Goal: Task Accomplishment & Management: Use online tool/utility

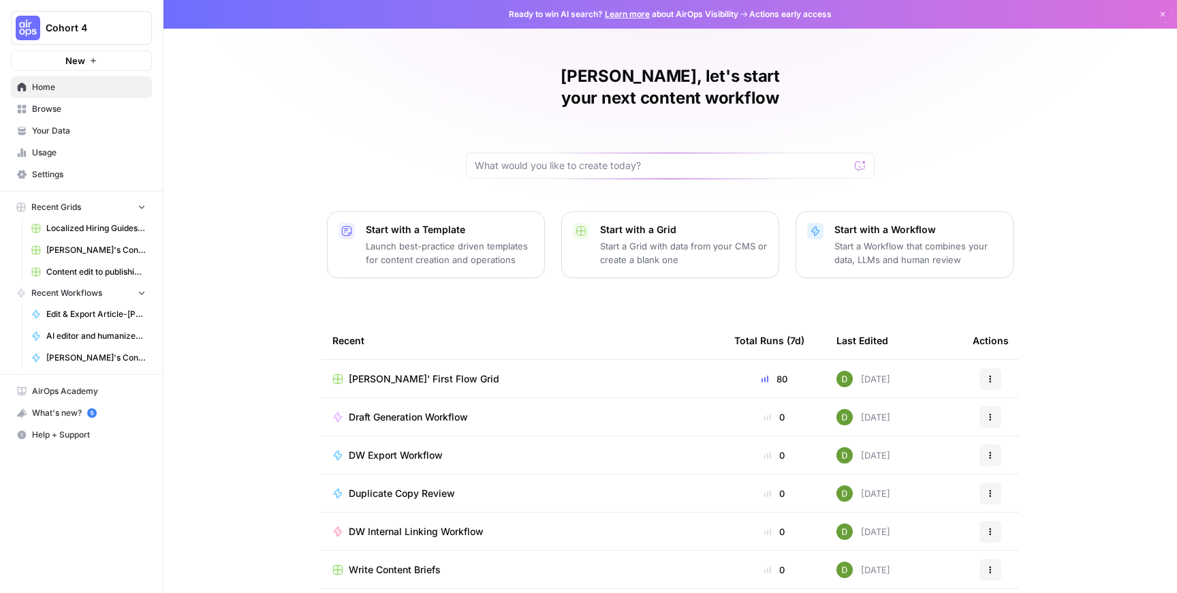
click at [467, 360] on td "[PERSON_NAME]' First Flow Grid" at bounding box center [523, 378] width 402 height 37
click at [445, 372] on span "[PERSON_NAME]' First Flow Grid" at bounding box center [424, 379] width 151 height 14
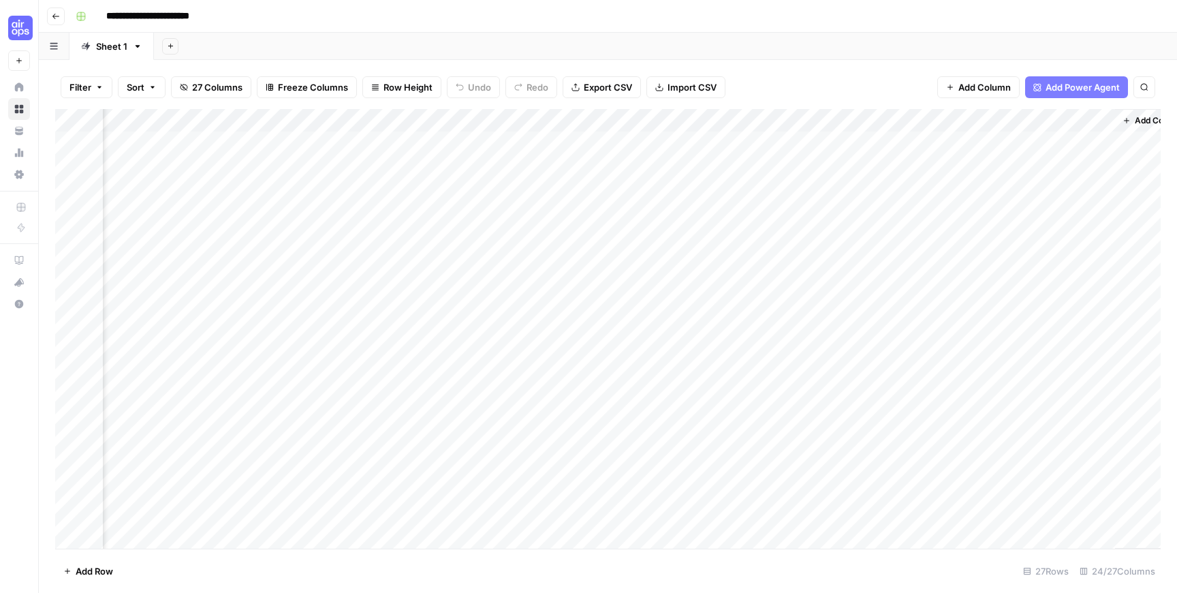
scroll to position [0, 2255]
click at [320, 122] on div "Add Column" at bounding box center [608, 328] width 1106 height 439
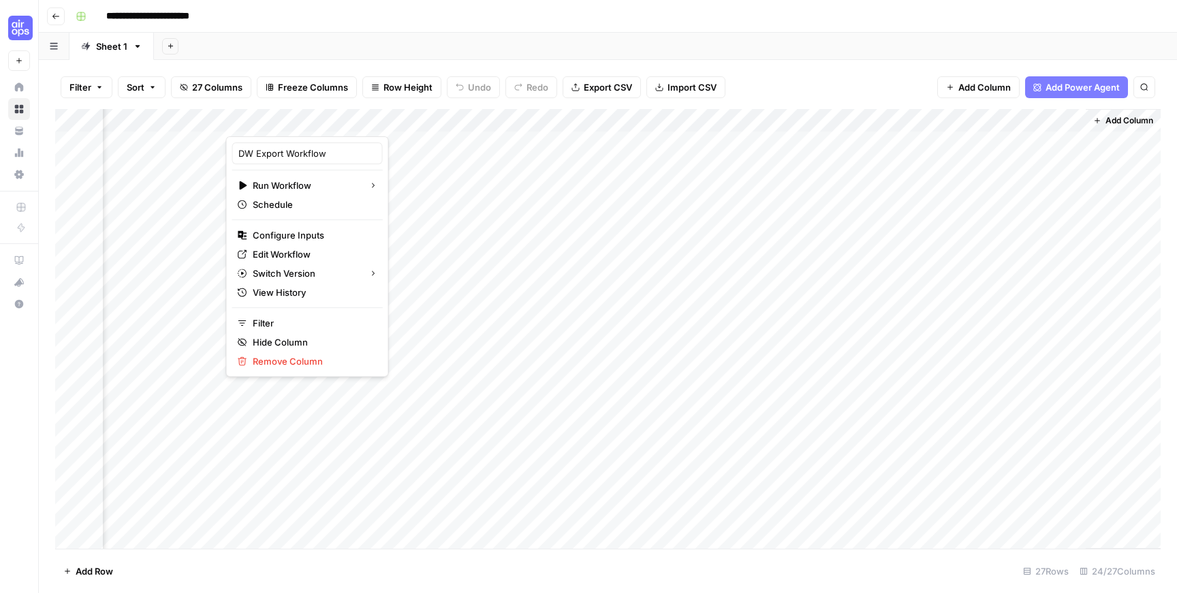
click at [403, 257] on div "Add Column" at bounding box center [608, 328] width 1106 height 439
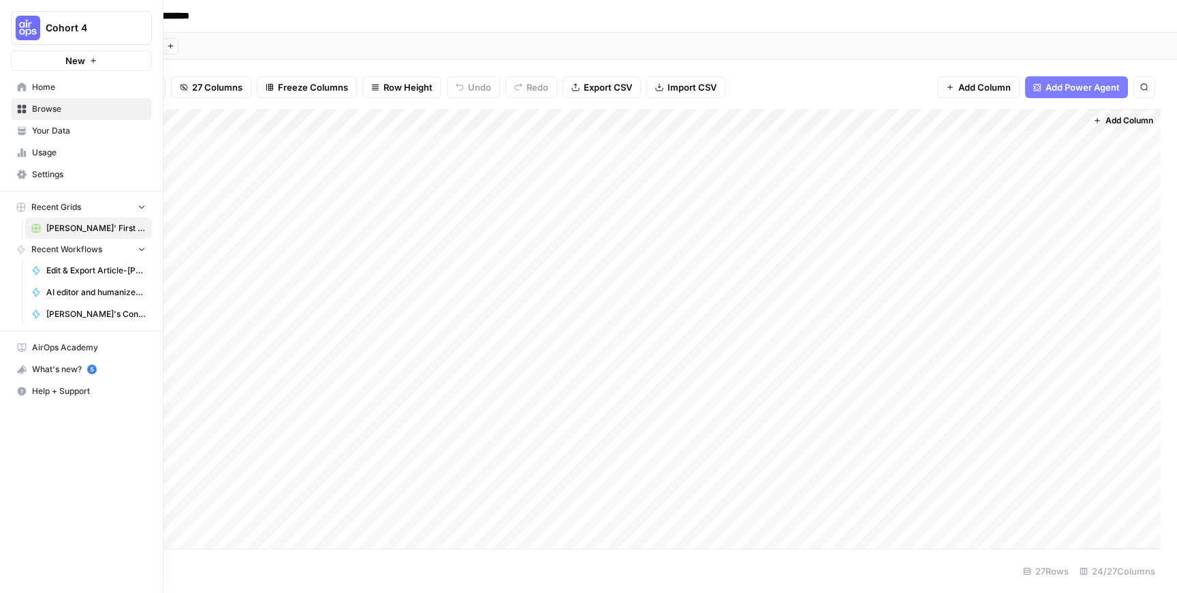
click at [28, 145] on link "Usage" at bounding box center [81, 153] width 141 height 22
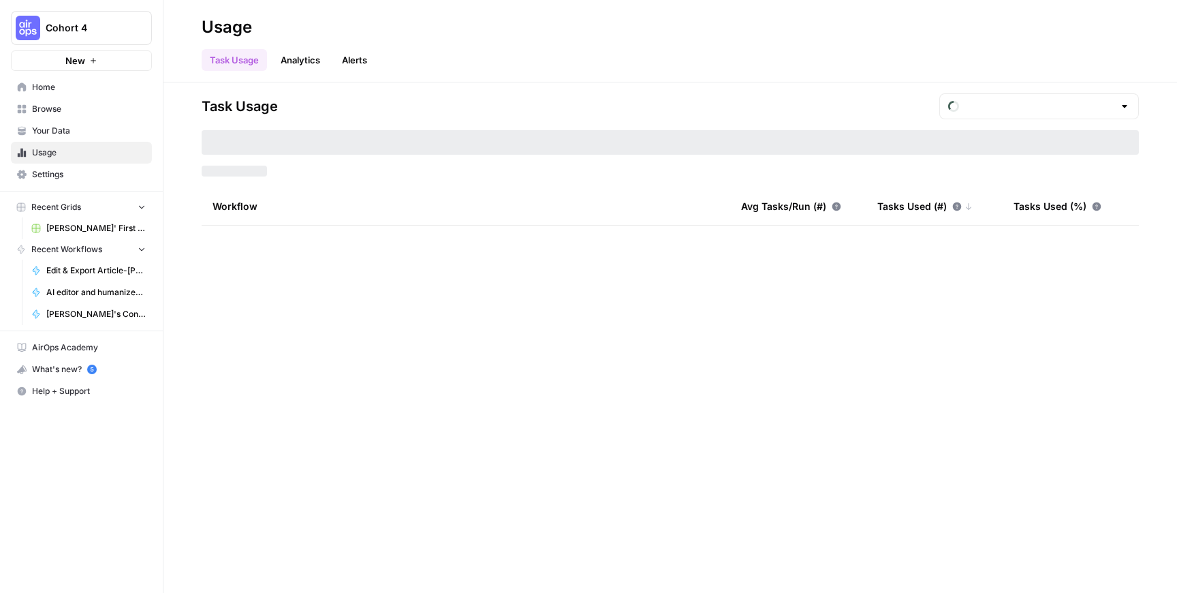
type input "August Tasks"
click at [343, 208] on div "Workflow" at bounding box center [466, 205] width 507 height 37
click at [270, 272] on div "Task Usage August Tasks Tasks Used: 617,398 Workflow Avg Tasks/Run (#) Tasks Us…" at bounding box center [671, 337] width 1014 height 510
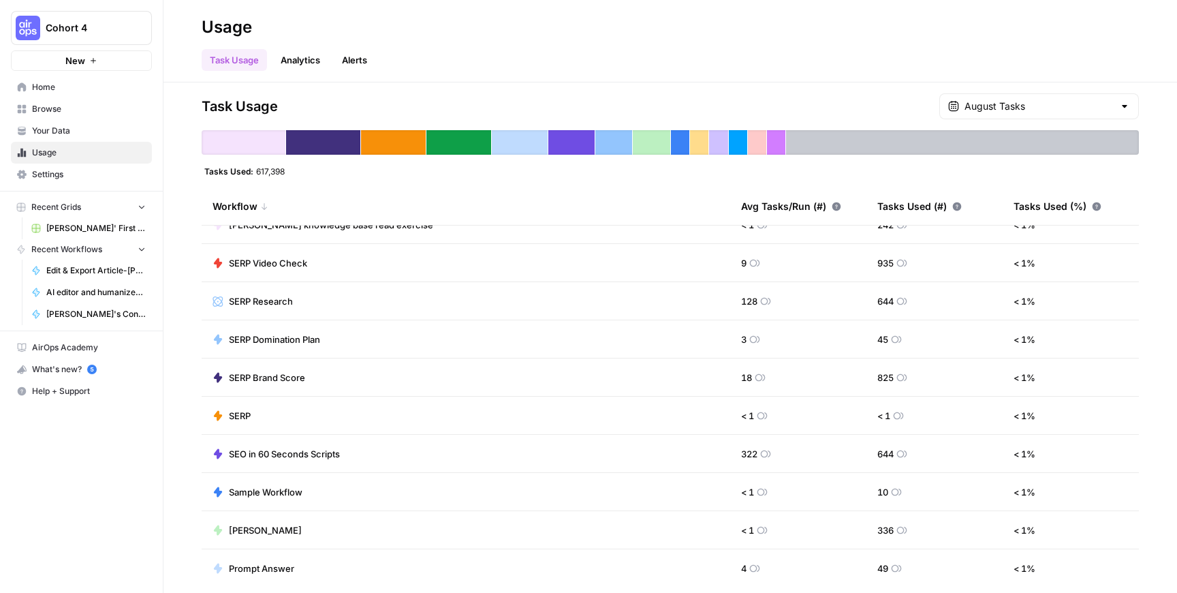
scroll to position [516, 0]
click at [1039, 105] on input "text" at bounding box center [1039, 106] width 149 height 14
click at [1040, 155] on div "Jul 31, 2025 6 pm - Current" at bounding box center [1060, 153] width 136 height 12
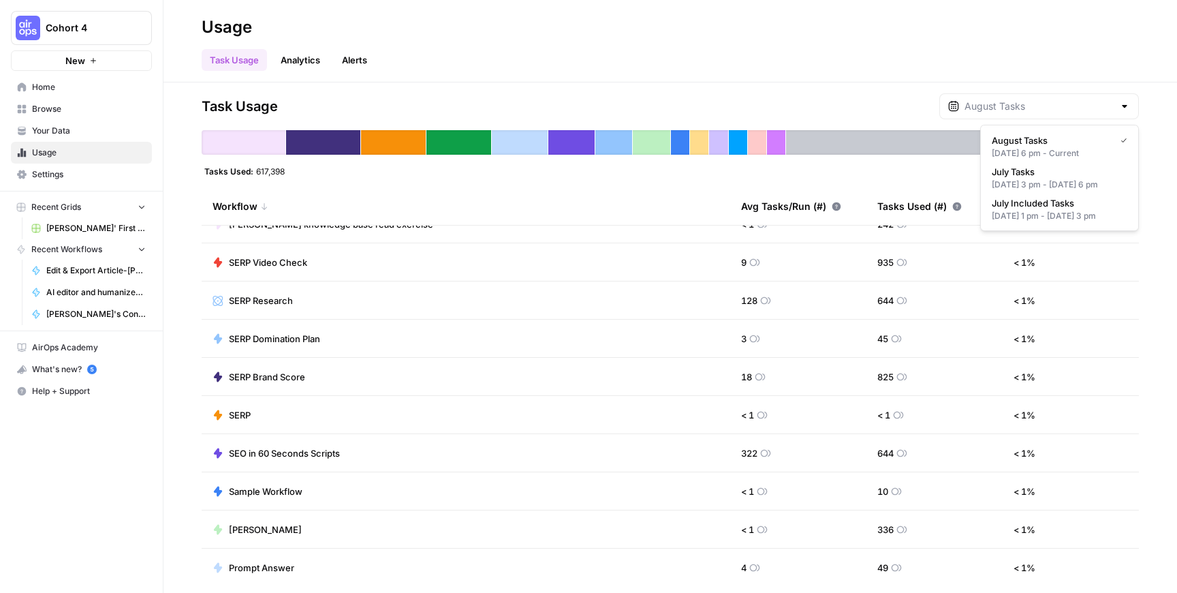
type input "August Tasks"
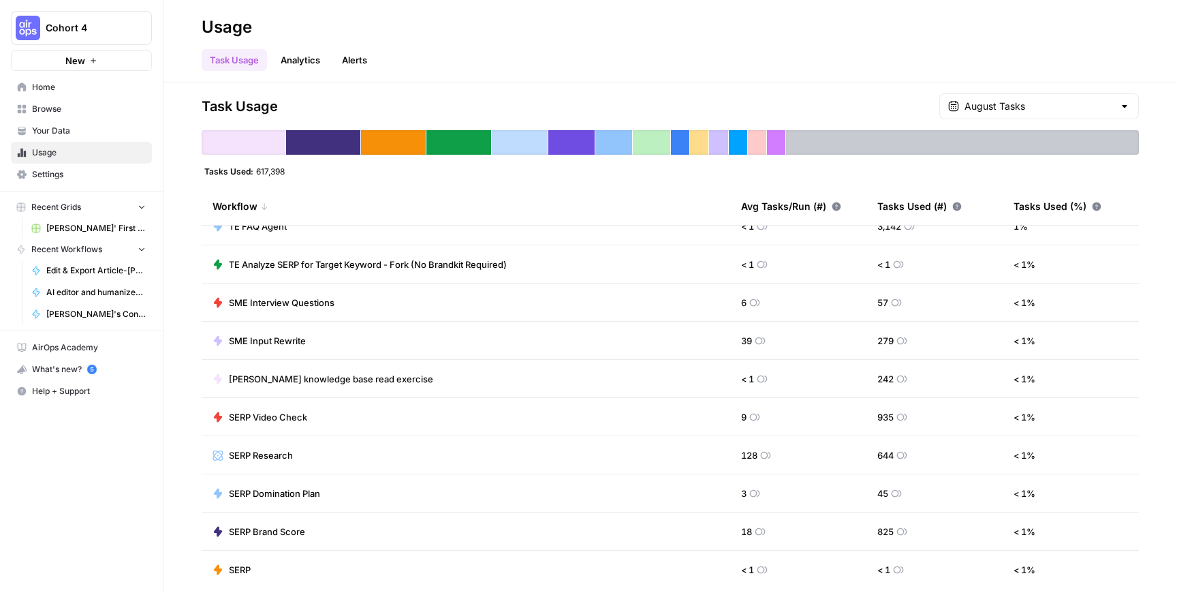
scroll to position [0, 0]
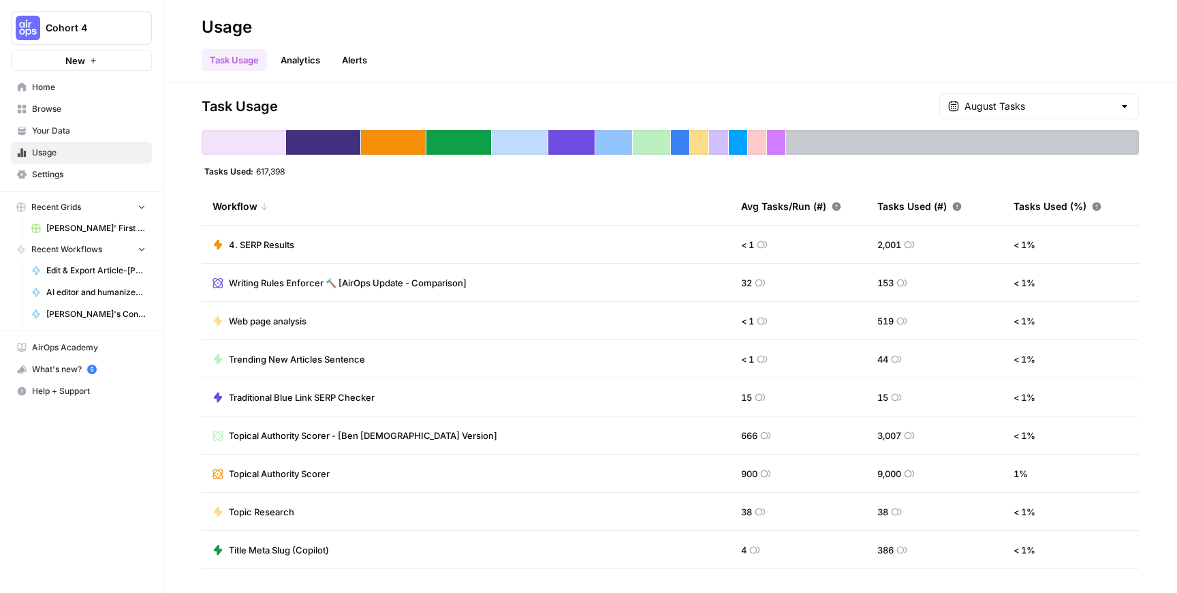
click at [1034, 208] on div "Tasks Used (%)" at bounding box center [1058, 205] width 88 height 37
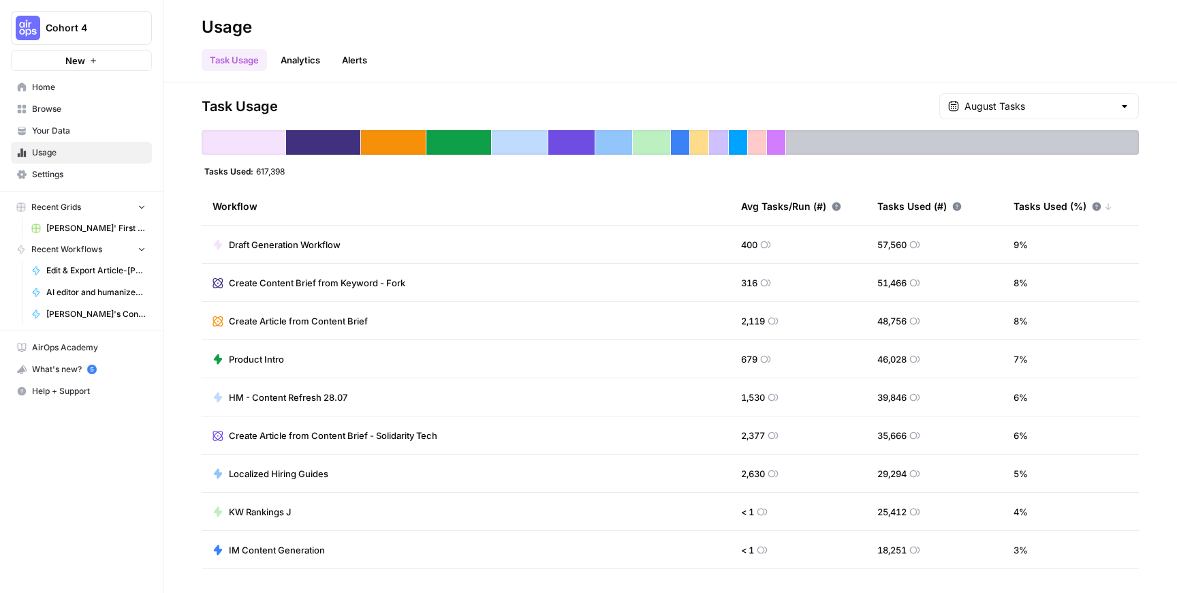
click at [79, 175] on span "Settings" at bounding box center [89, 174] width 114 height 12
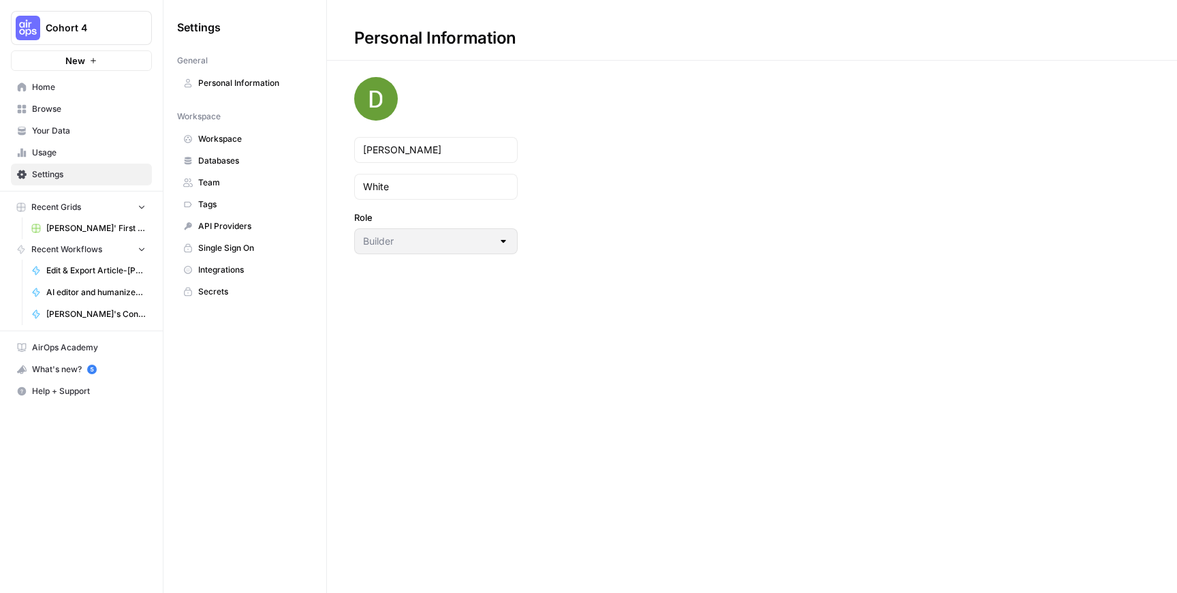
click at [92, 214] on button "Recent Grids" at bounding box center [81, 207] width 141 height 20
click at [94, 212] on button "Recent Grids" at bounding box center [81, 207] width 141 height 20
click at [95, 225] on span "[PERSON_NAME]' First Flow Grid" at bounding box center [95, 228] width 99 height 12
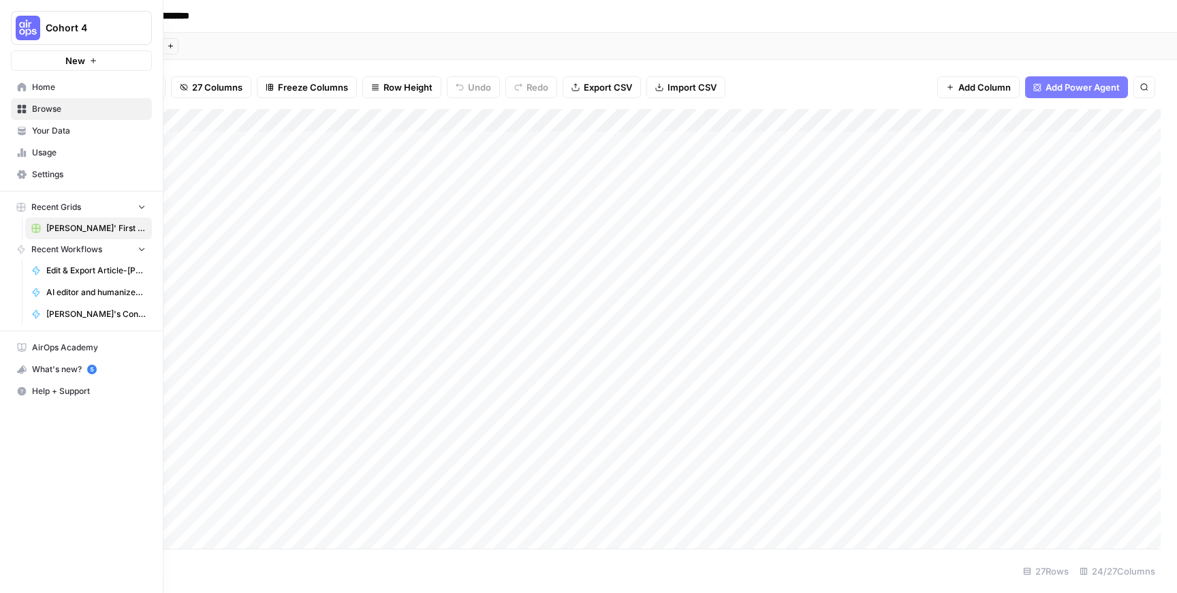
click at [50, 46] on div "Cohort 4 New" at bounding box center [81, 35] width 163 height 71
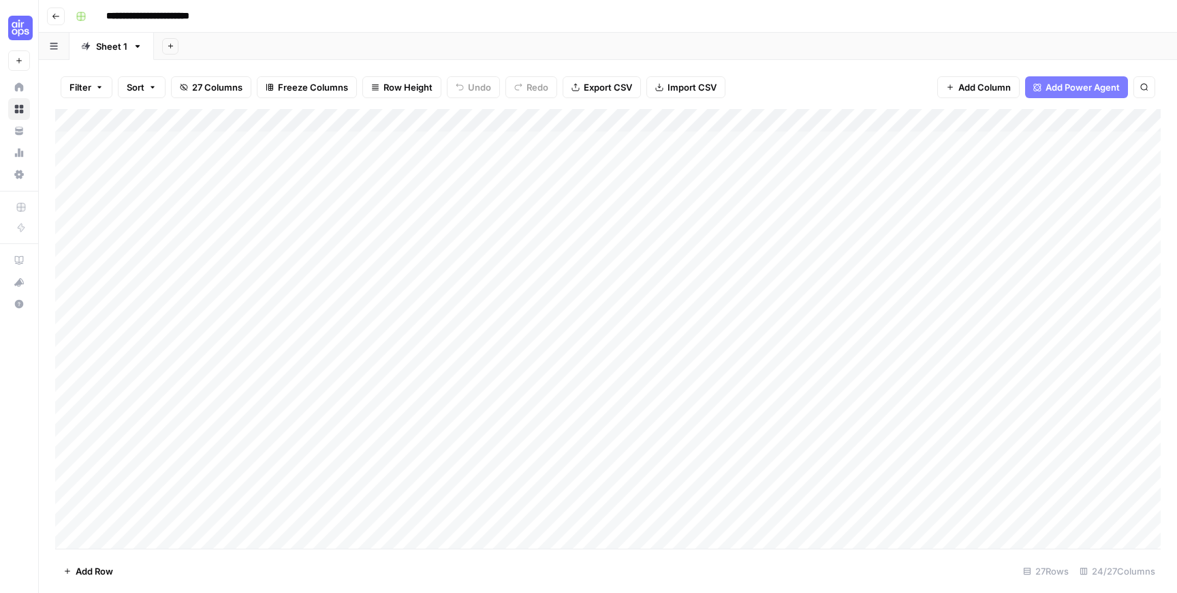
click at [61, 52] on button "button" at bounding box center [54, 46] width 31 height 27
click at [1128, 122] on span "Add Column" at bounding box center [1130, 120] width 48 height 12
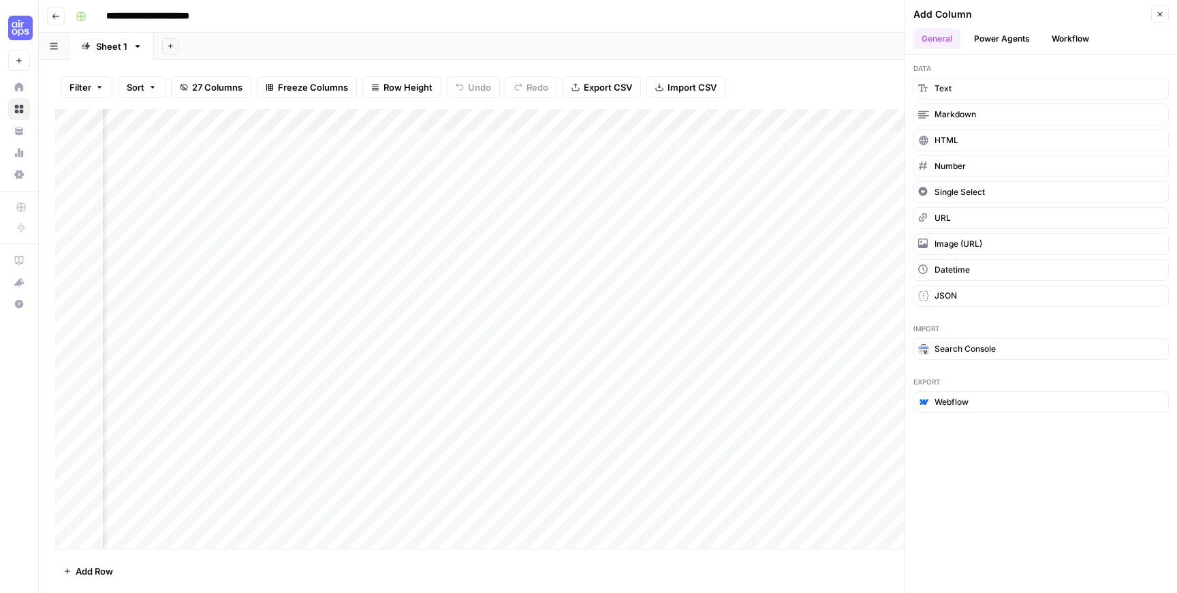
click at [1017, 45] on button "Power Agents" at bounding box center [1002, 39] width 72 height 20
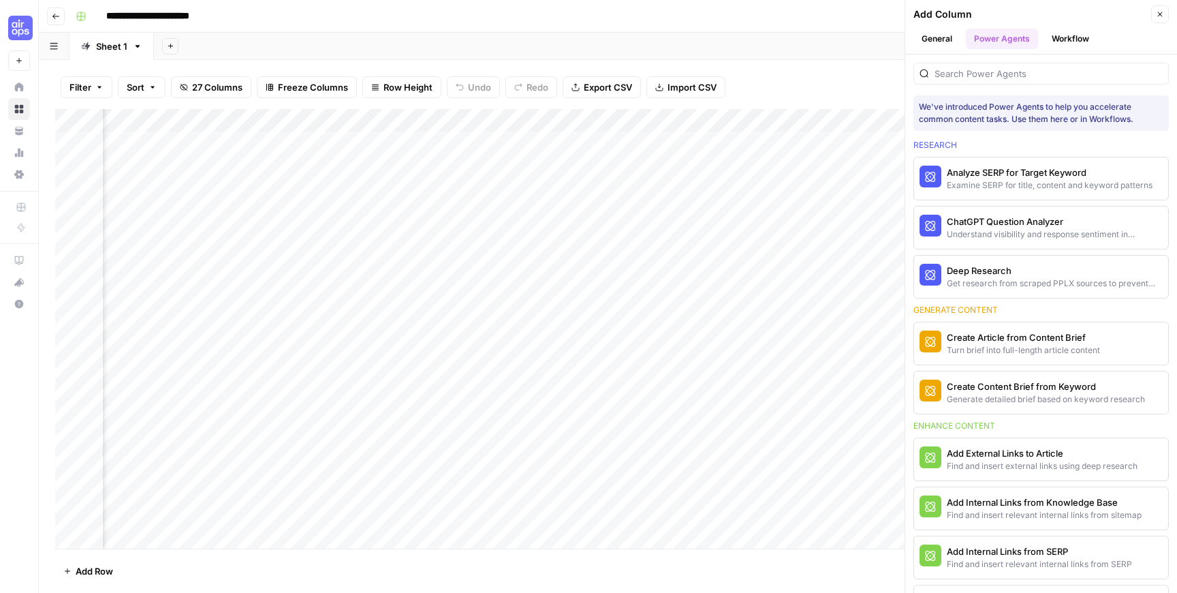
click at [1069, 44] on button "Workflow" at bounding box center [1071, 39] width 54 height 20
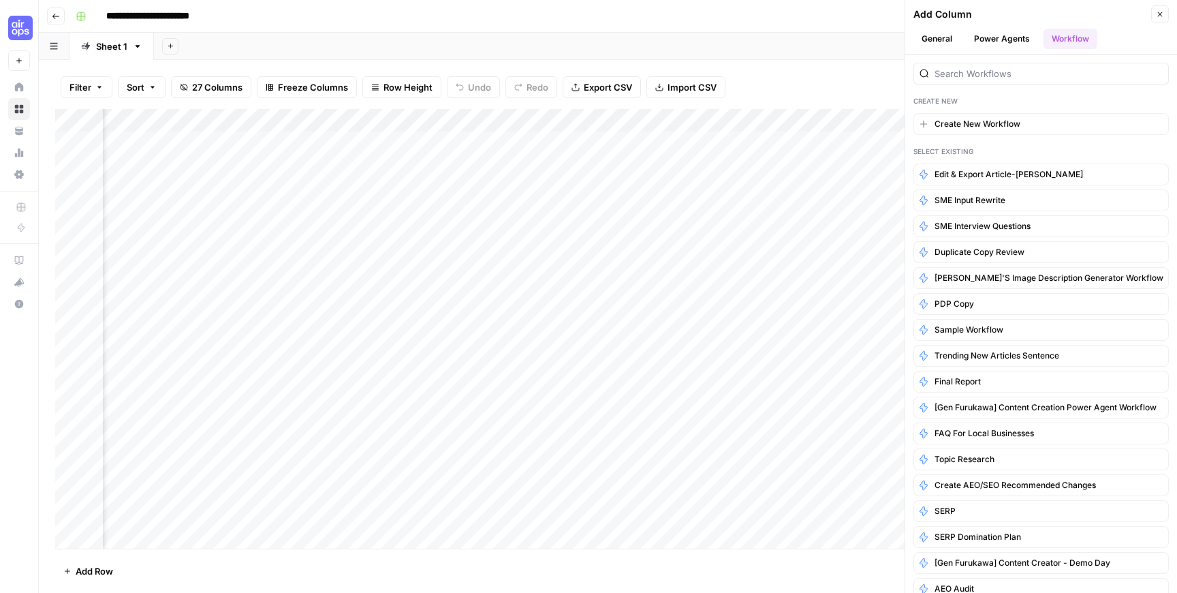
click at [1160, 12] on icon "button" at bounding box center [1160, 14] width 8 height 8
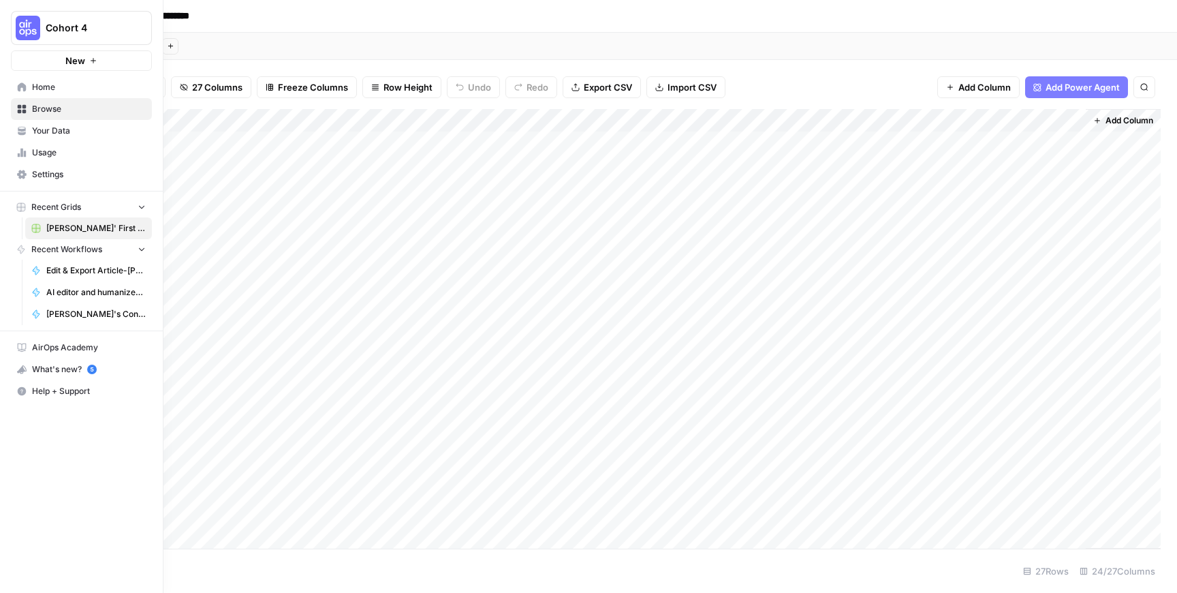
click at [86, 151] on span "Usage" at bounding box center [89, 152] width 114 height 12
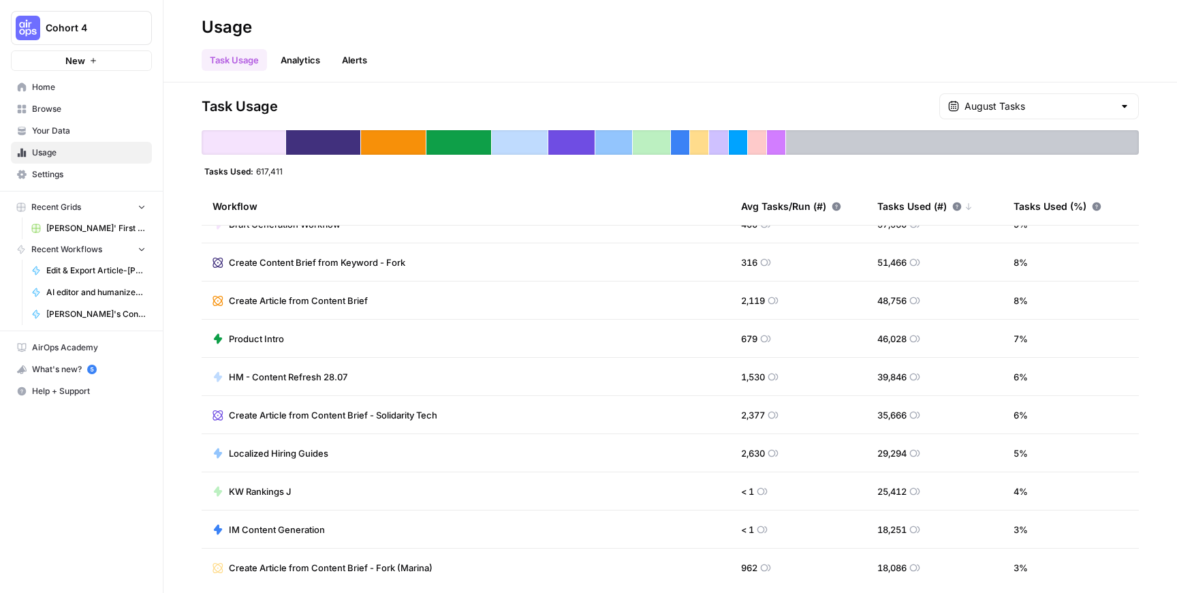
scroll to position [23, 0]
click at [665, 333] on td "Product Intro" at bounding box center [466, 335] width 529 height 37
click at [261, 334] on span "Product Intro" at bounding box center [256, 336] width 55 height 14
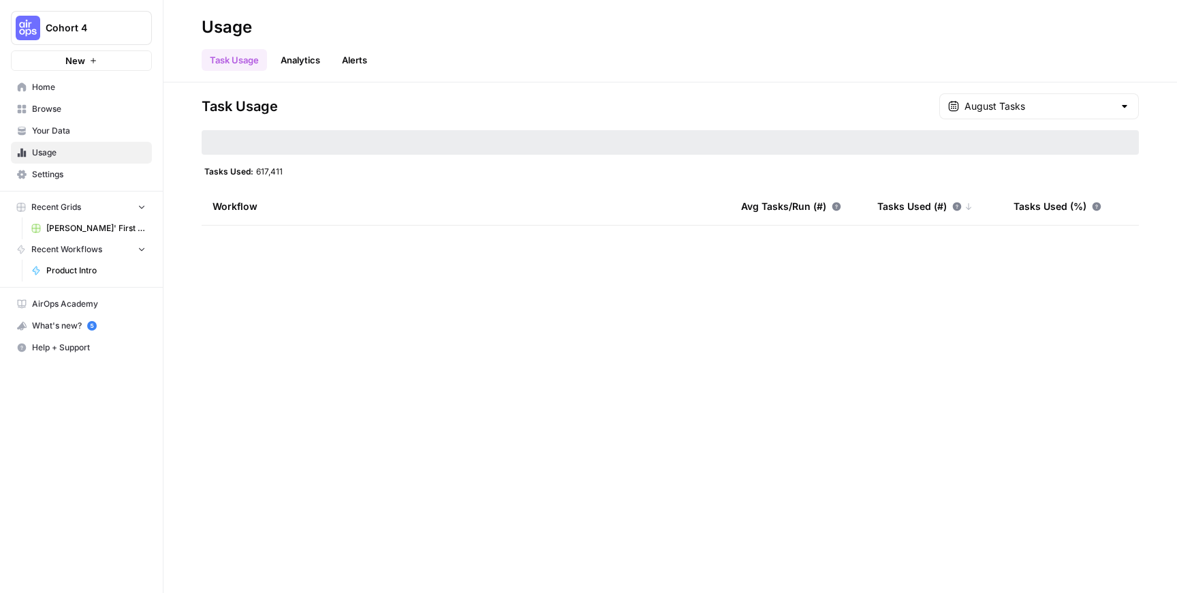
click at [96, 226] on span "[PERSON_NAME]' First Flow Grid" at bounding box center [95, 228] width 99 height 12
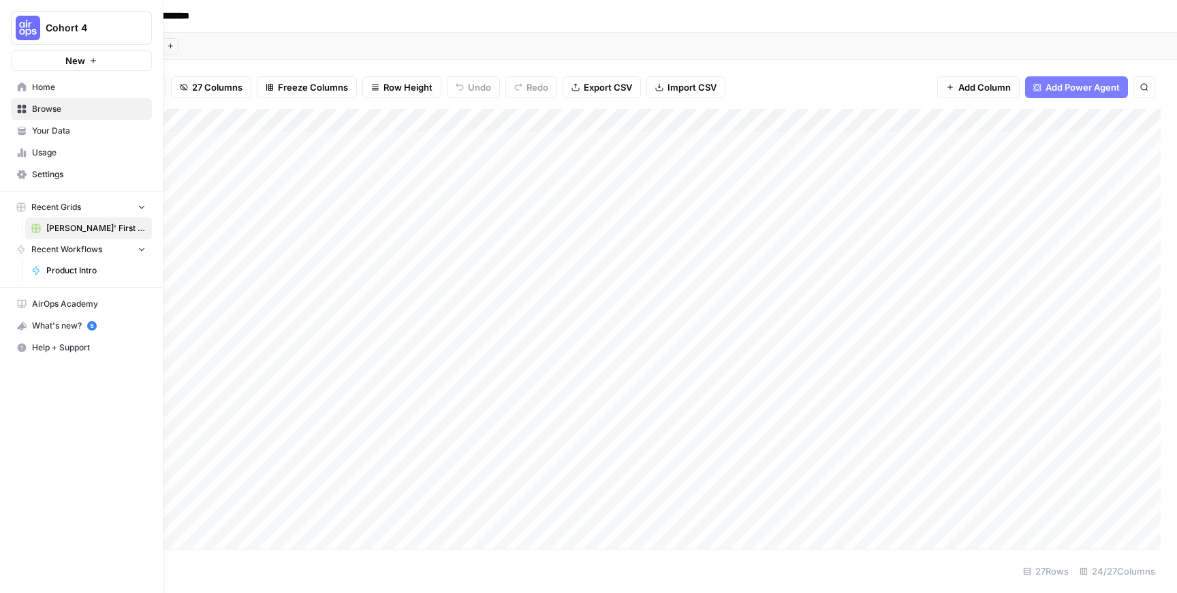
click at [76, 160] on link "Usage" at bounding box center [81, 153] width 141 height 22
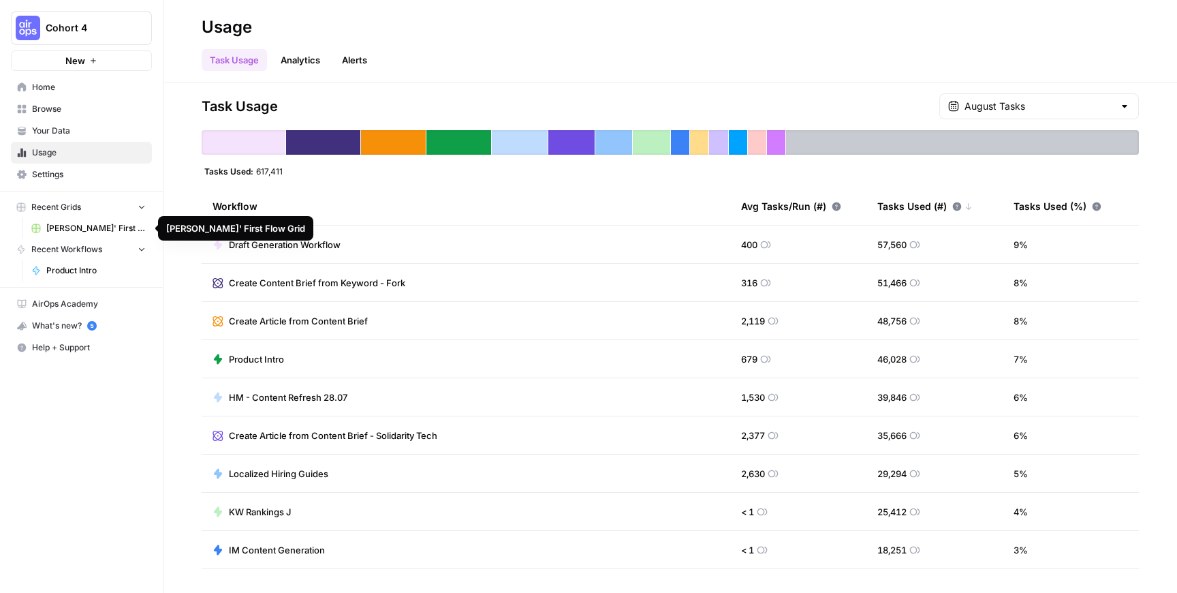
click at [114, 236] on link "[PERSON_NAME]' First Flow Grid" at bounding box center [88, 228] width 127 height 22
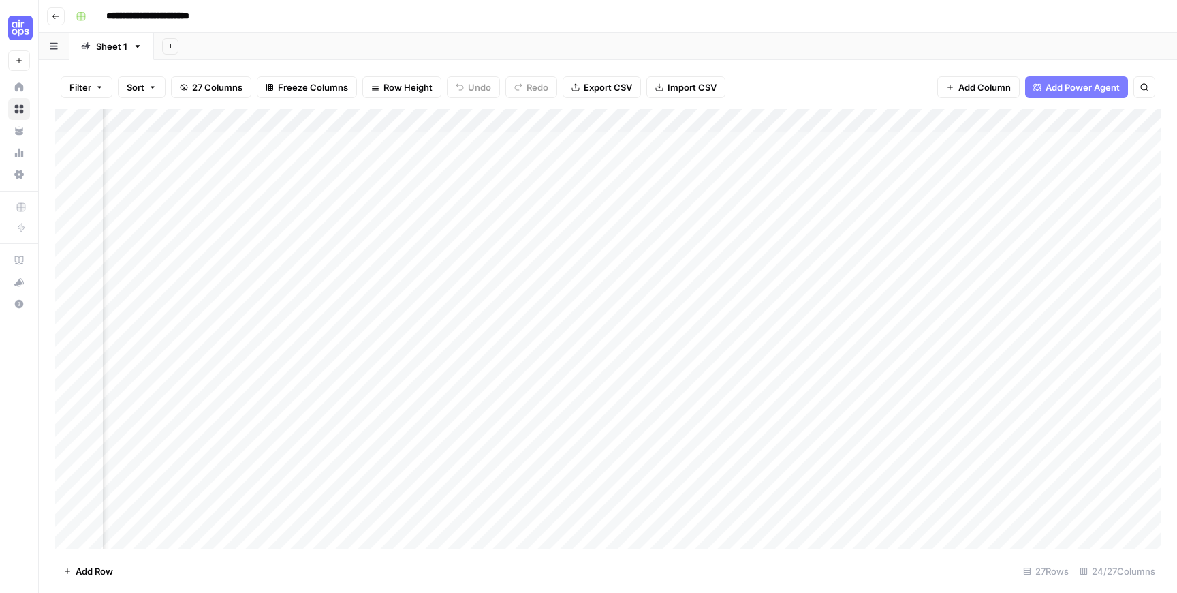
scroll to position [1, 562]
click at [572, 126] on div "Add Column" at bounding box center [608, 328] width 1106 height 439
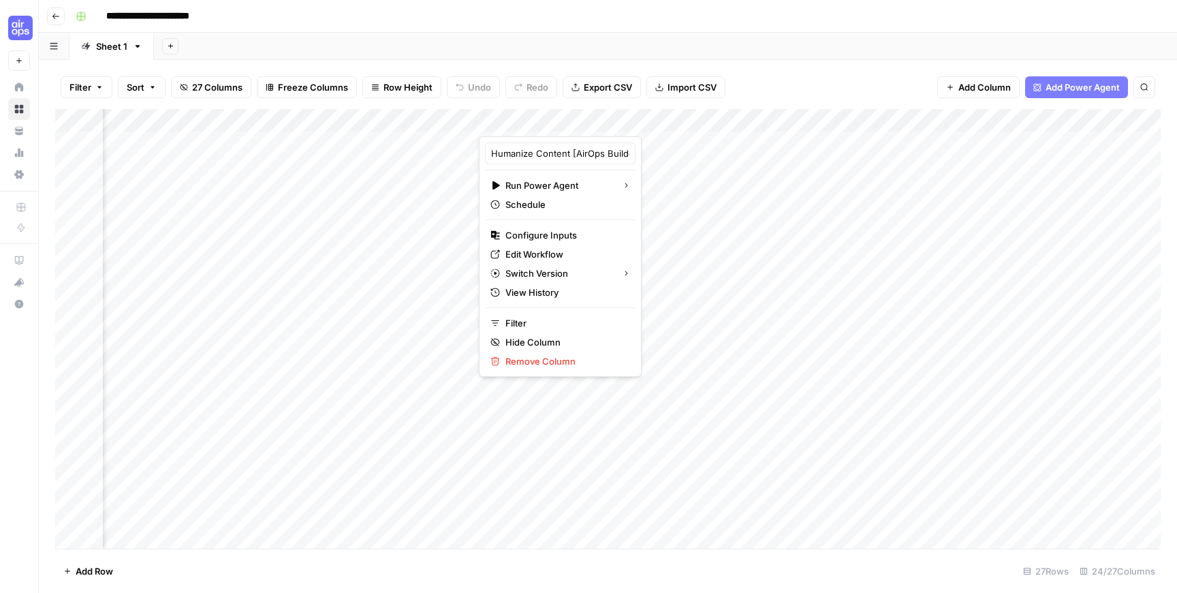
click at [572, 125] on div at bounding box center [540, 122] width 123 height 27
click at [573, 123] on div at bounding box center [540, 122] width 123 height 27
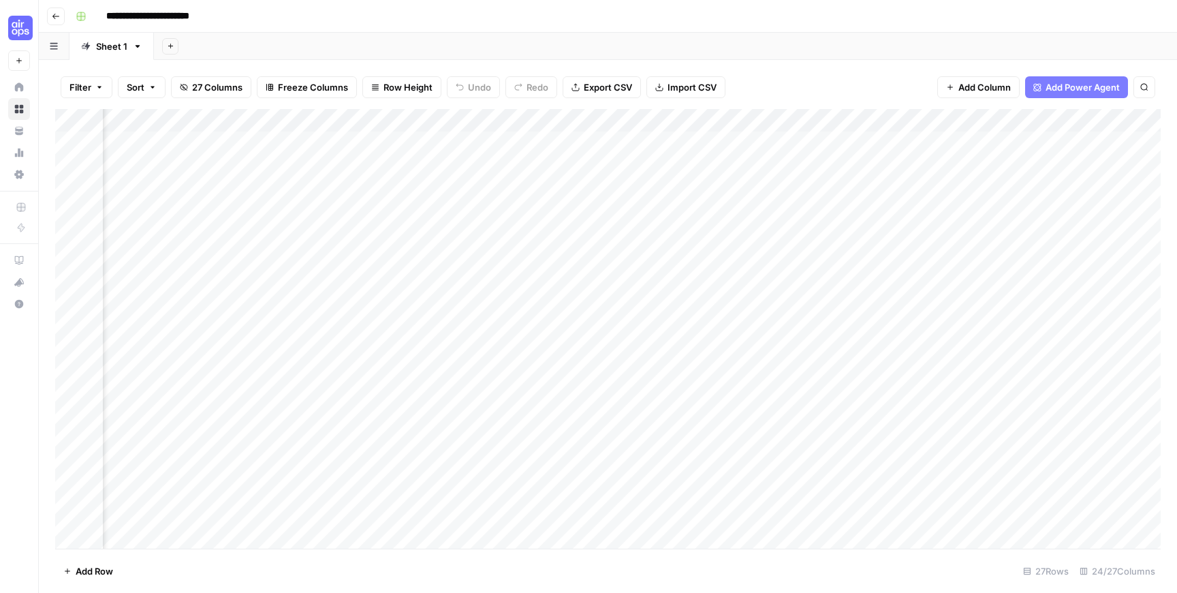
scroll to position [1, 687]
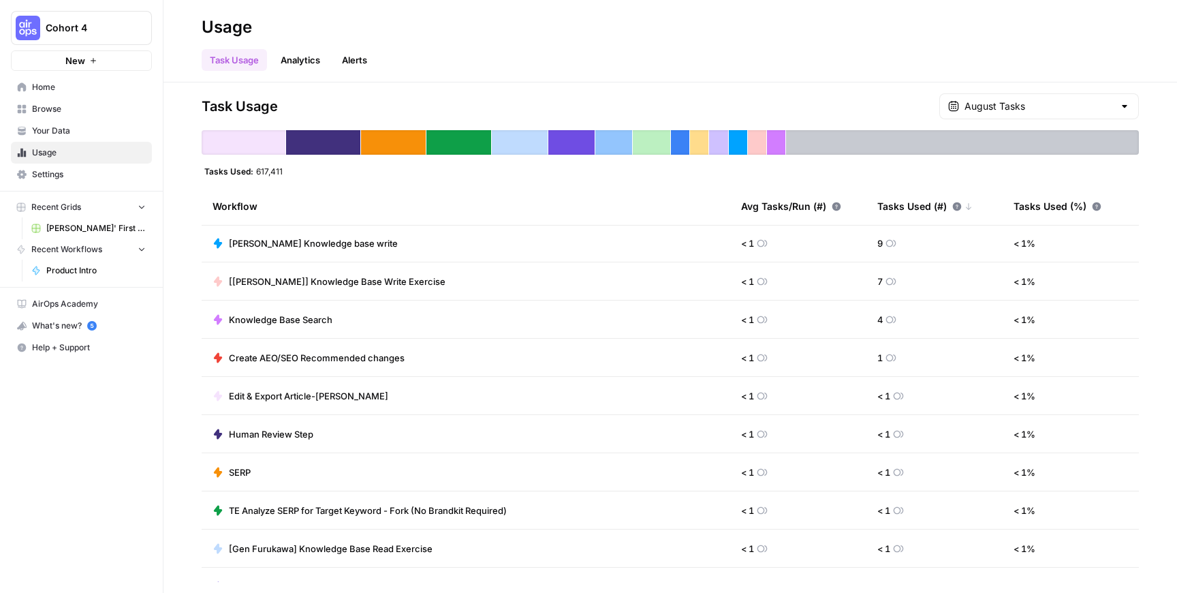
scroll to position [5062, 0]
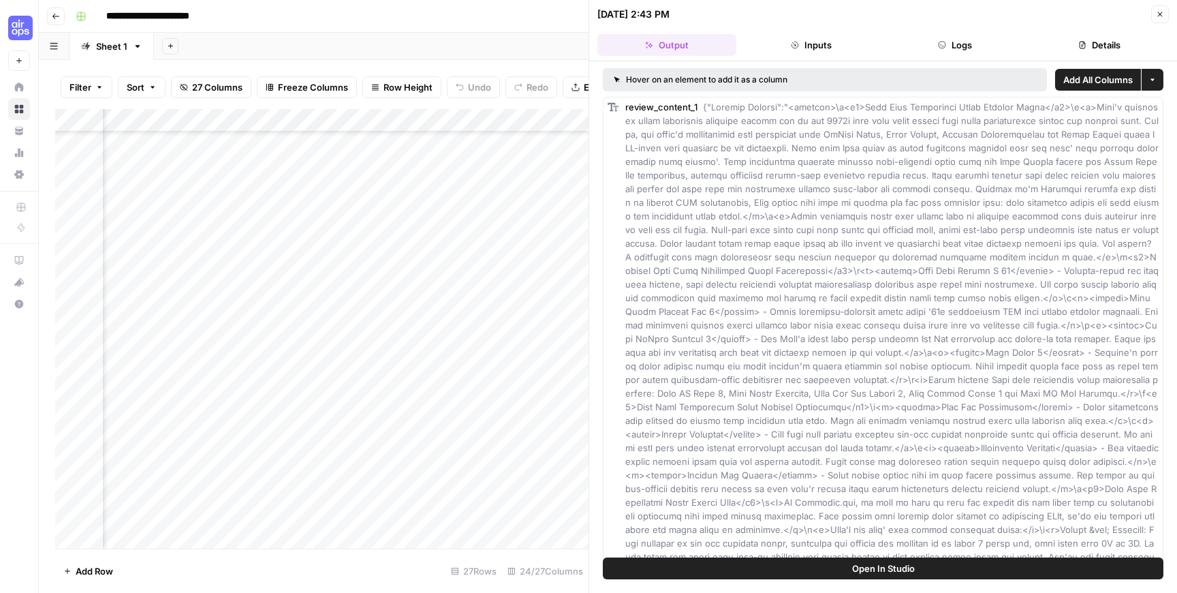
click at [1163, 18] on icon "button" at bounding box center [1160, 14] width 8 height 8
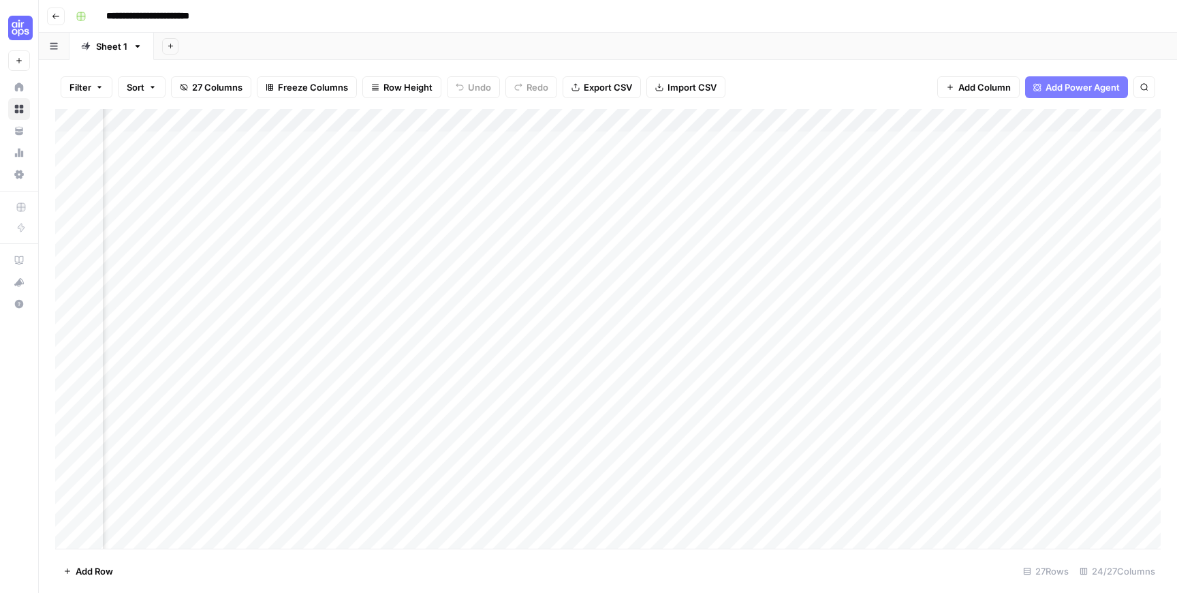
scroll to position [0, 1487]
click at [226, 123] on div "Add Column" at bounding box center [608, 328] width 1106 height 439
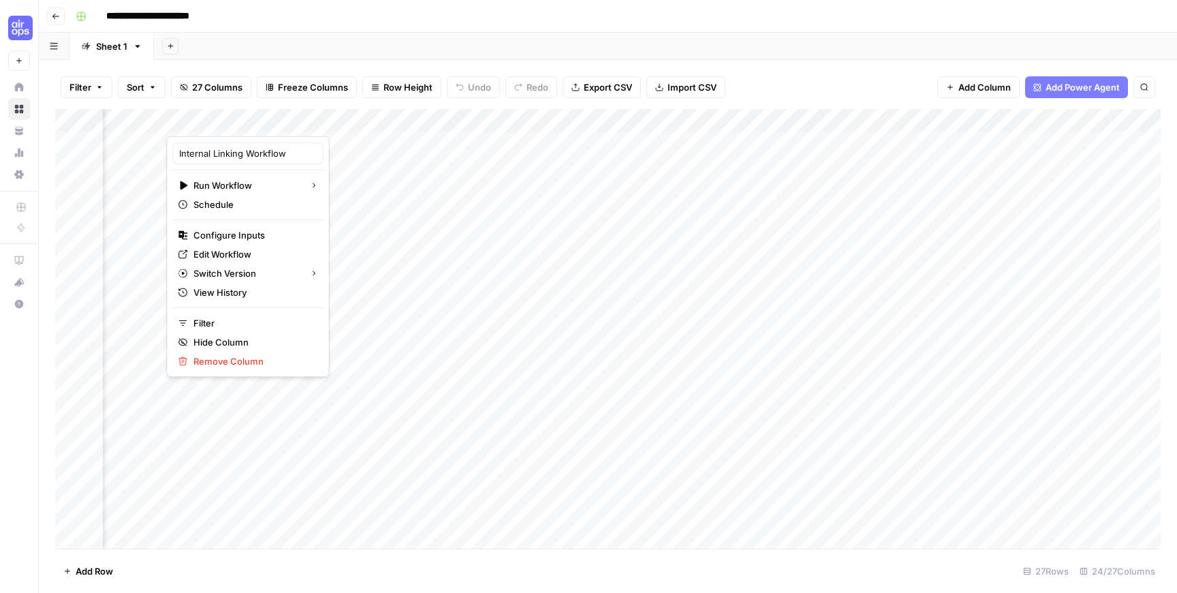
click at [226, 123] on div at bounding box center [228, 122] width 123 height 27
click at [238, 152] on input "Internal Linking Workflow" at bounding box center [248, 153] width 138 height 14
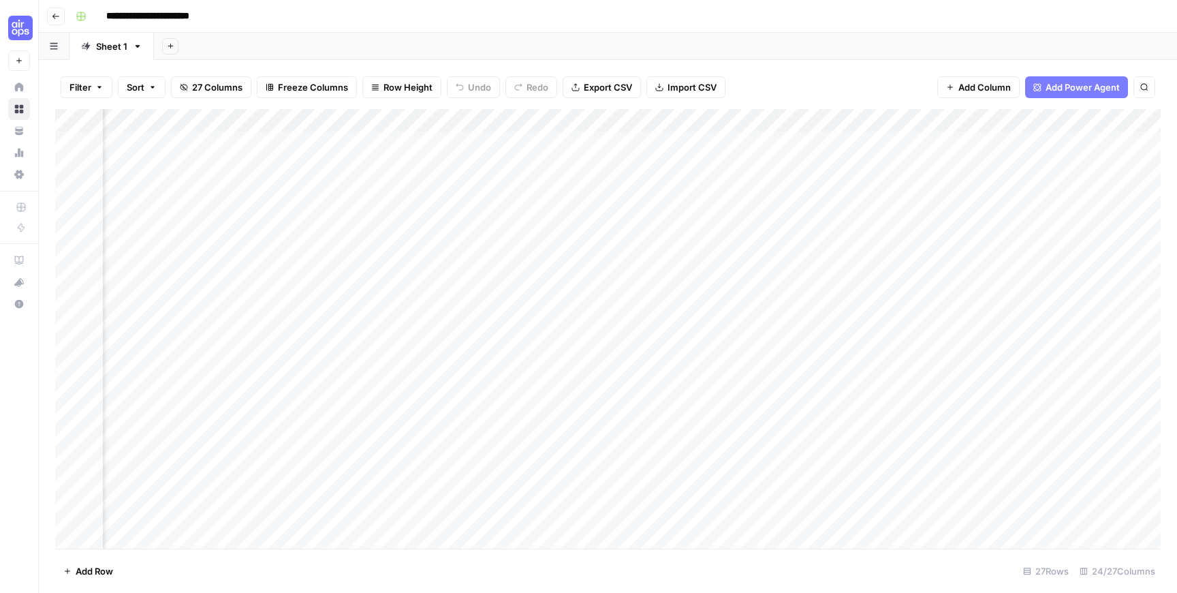
scroll to position [0, 91]
click at [682, 120] on div "Add Column" at bounding box center [608, 328] width 1106 height 439
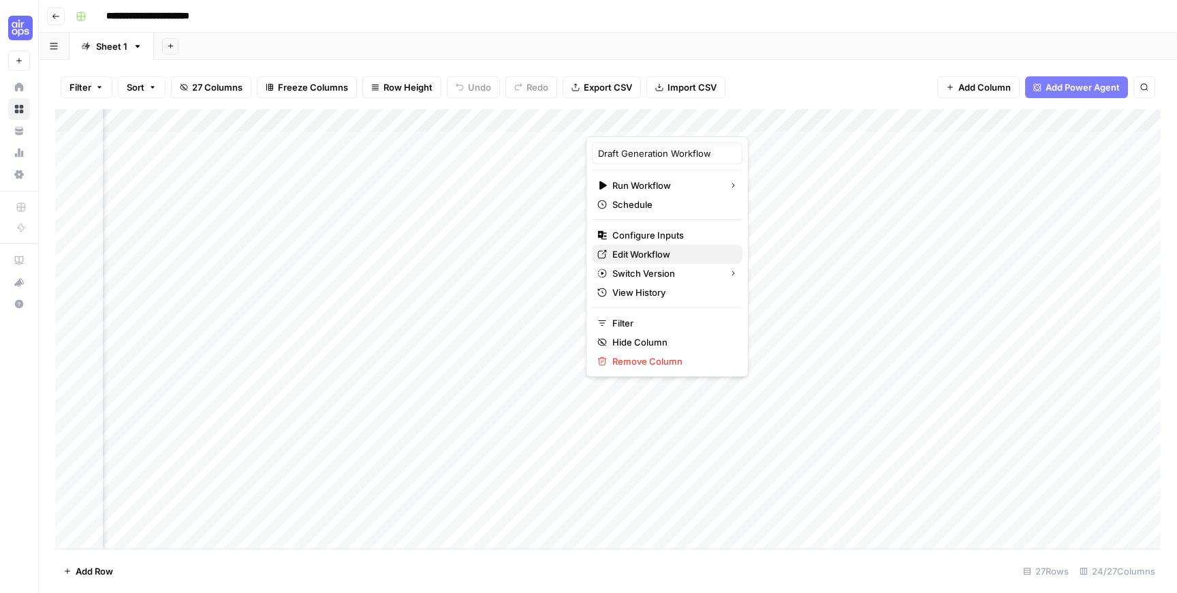
click at [660, 258] on span "Edit Workflow" at bounding box center [672, 254] width 119 height 14
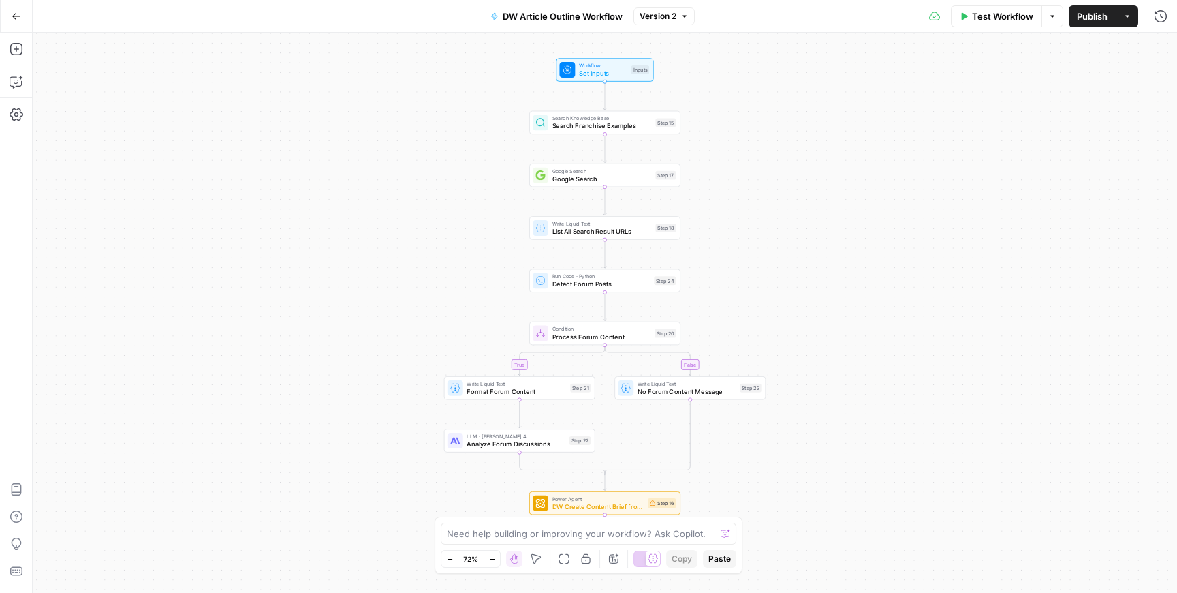
click at [280, 159] on div "true false Workflow Set Inputs Inputs Search Knowledge Base Search Franchise Ex…" at bounding box center [605, 313] width 1145 height 560
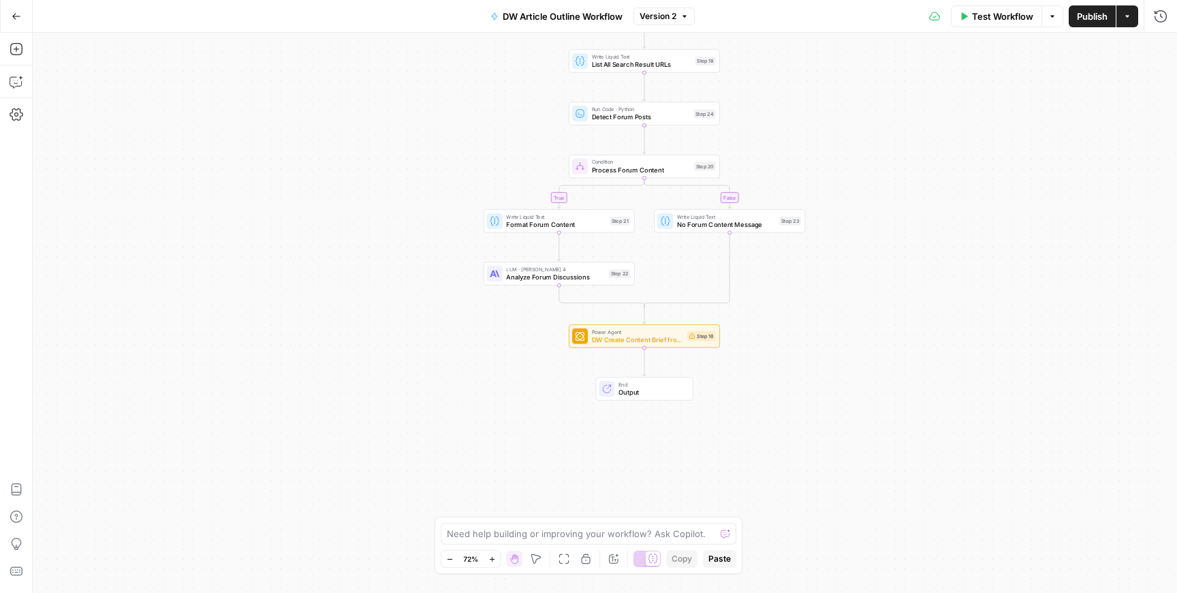
drag, startPoint x: 291, startPoint y: 273, endPoint x: 352, endPoint y: 61, distance: 220.4
click at [353, 61] on div "true false Workflow Set Inputs Inputs Search Knowledge Base Search Franchise Ex…" at bounding box center [605, 313] width 1145 height 560
